Goal: Use online tool/utility: Utilize a website feature to perform a specific function

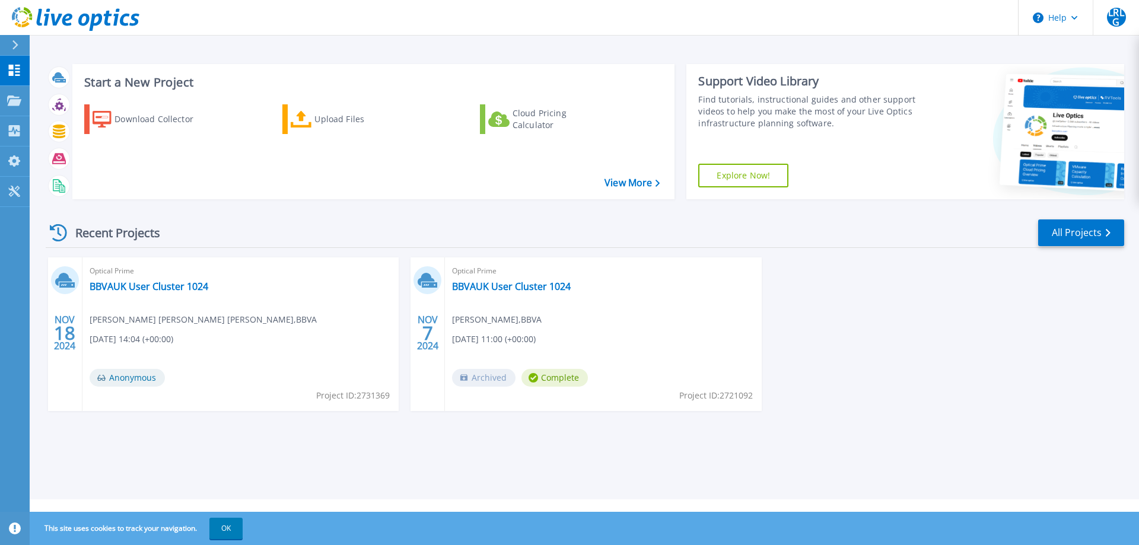
click at [310, 117] on icon at bounding box center [301, 119] width 21 height 17
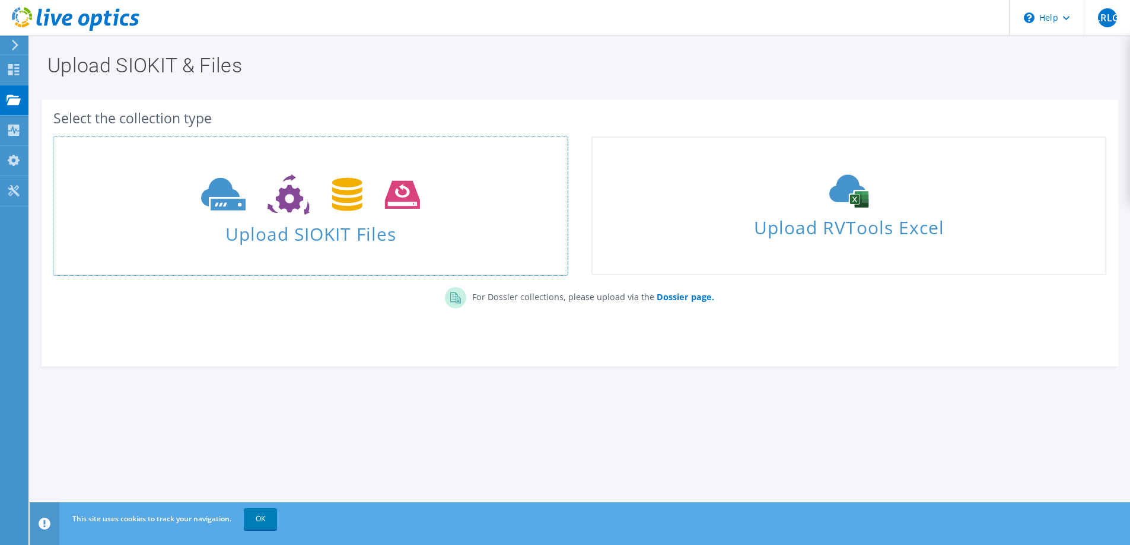
click at [372, 210] on icon at bounding box center [310, 194] width 219 height 41
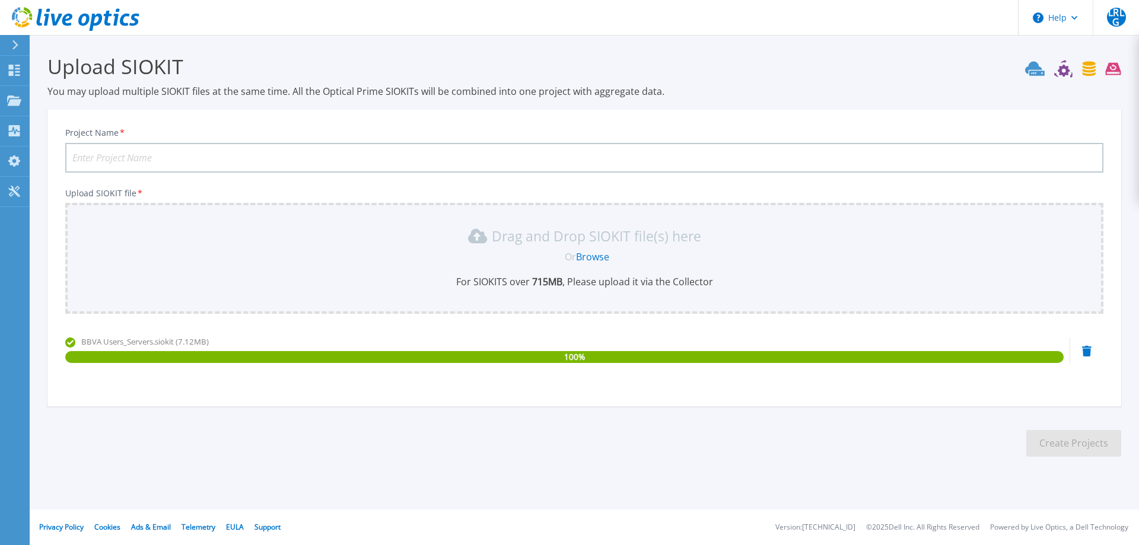
click at [194, 158] on input "Project Name *" at bounding box center [584, 158] width 1038 height 30
type input "BBVA Users and Server Cluster"
click at [1082, 449] on button "Create Projects" at bounding box center [1073, 443] width 95 height 27
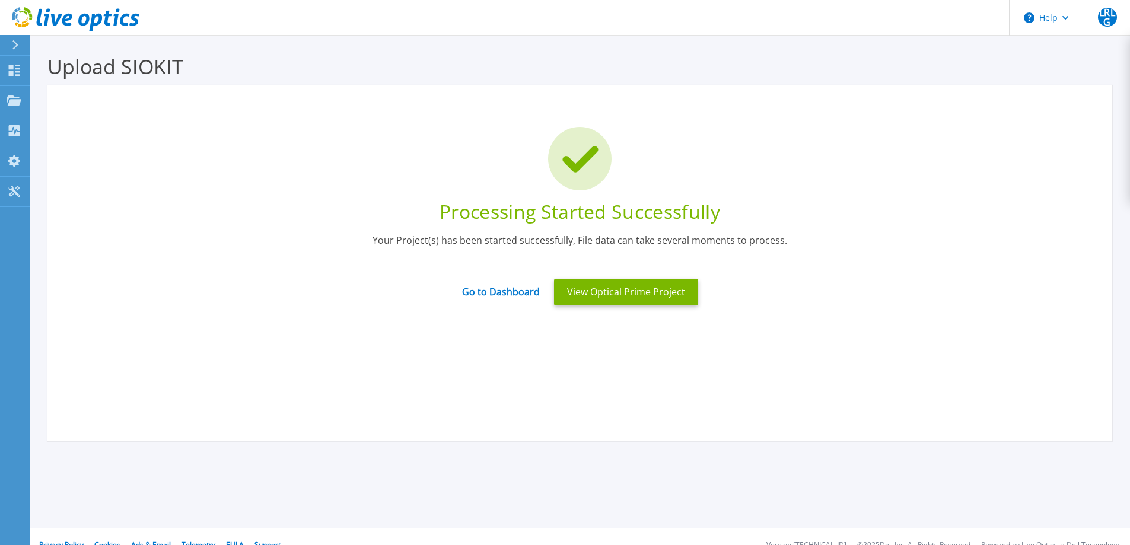
click at [587, 297] on button "View Optical Prime Project" at bounding box center [626, 292] width 144 height 27
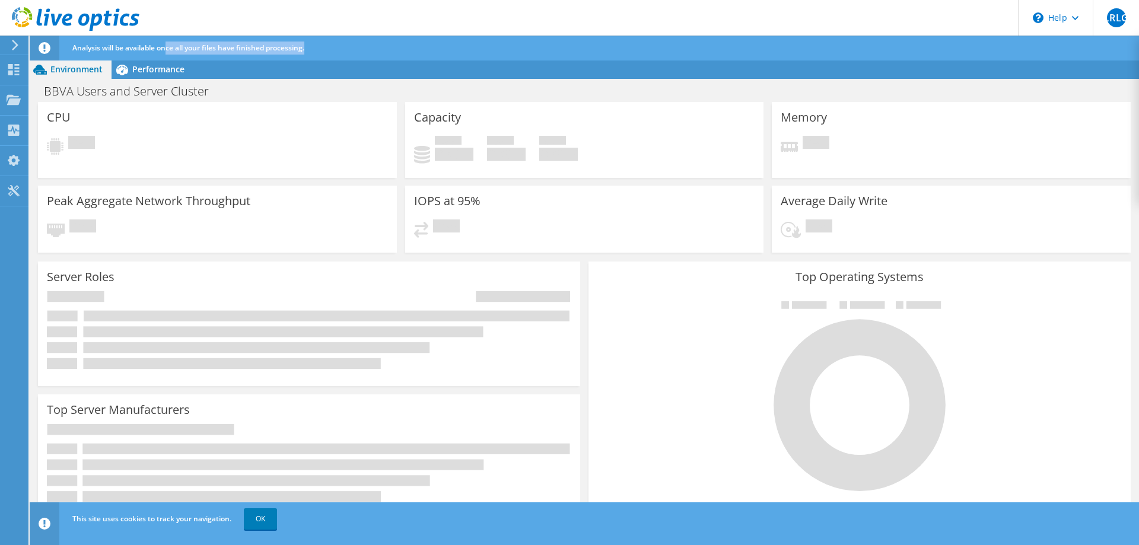
drag, startPoint x: 167, startPoint y: 45, endPoint x: 428, endPoint y: 47, distance: 261.0
click at [428, 47] on div "Analysis will be available once all your files have finished processing." at bounding box center [606, 48] width 1074 height 25
click at [420, 53] on div "Analysis will be available once all your files have finished processing." at bounding box center [606, 48] width 1074 height 25
click at [275, 516] on link "OK" at bounding box center [260, 518] width 33 height 21
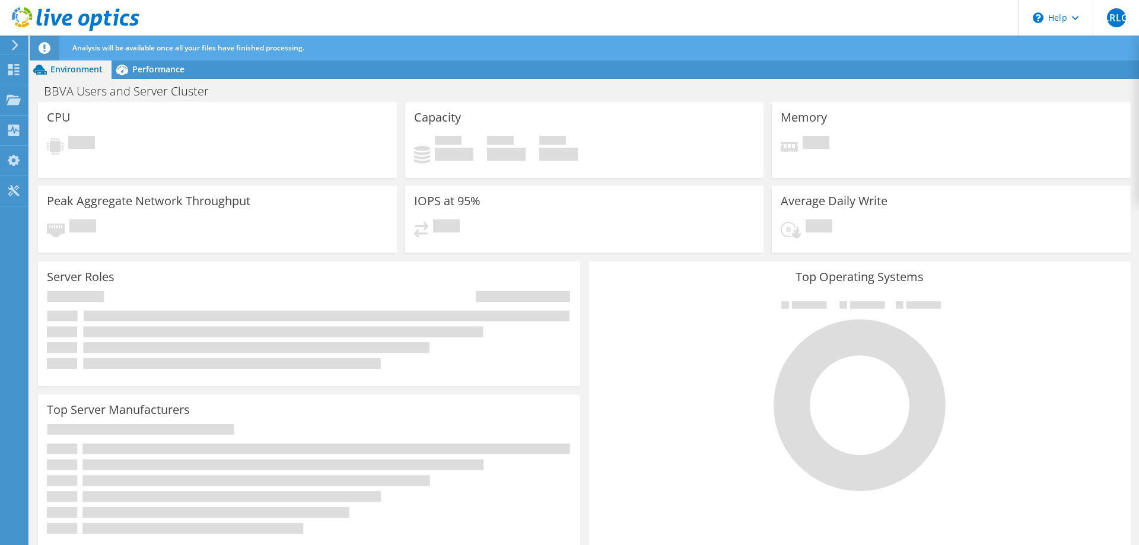
click at [168, 40] on div "Analysis will be available once all your files have finished processing." at bounding box center [606, 48] width 1074 height 25
click at [155, 74] on span "Performance" at bounding box center [158, 68] width 52 height 11
click at [157, 61] on div "Performance" at bounding box center [153, 69] width 82 height 19
